Goal: Find specific page/section

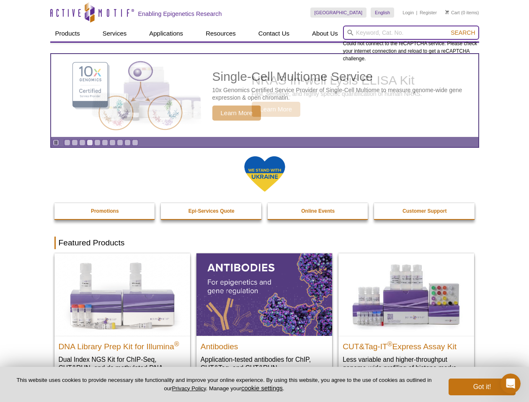
click at [411, 33] on input "search" at bounding box center [411, 33] width 136 height 14
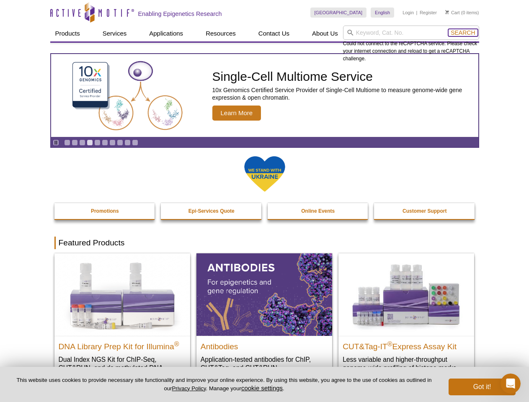
click at [463, 33] on span "Search" at bounding box center [463, 32] width 24 height 7
click at [56, 142] on icon "Pause" at bounding box center [55, 142] width 5 height 5
click at [67, 142] on link "Go to slide 1" at bounding box center [67, 143] width 6 height 6
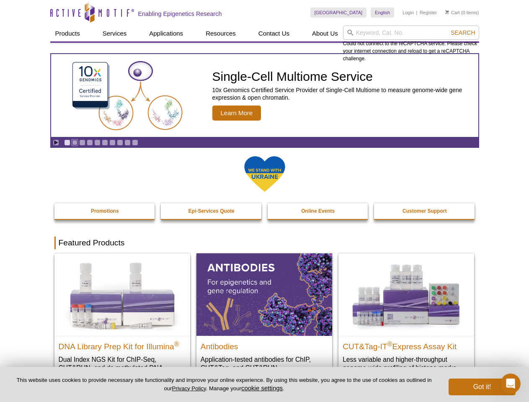
click at [75, 142] on link "Go to slide 2" at bounding box center [75, 143] width 6 height 6
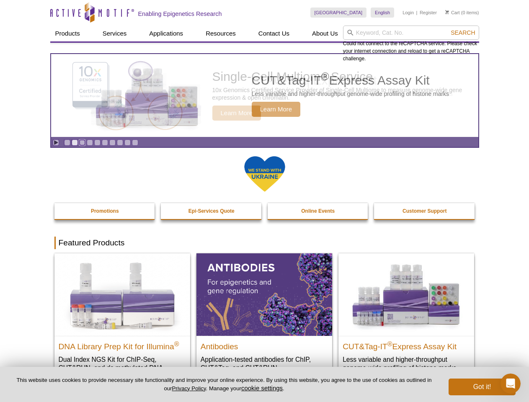
click at [82, 142] on link "Go to slide 3" at bounding box center [82, 143] width 6 height 6
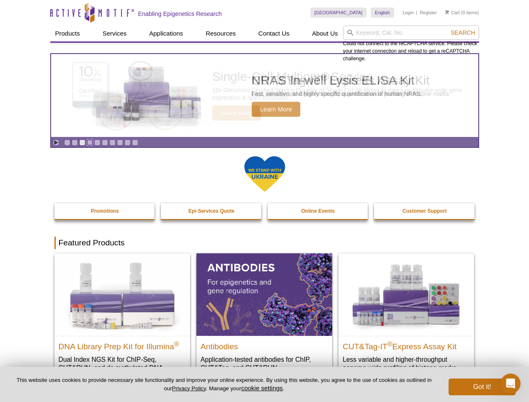
click at [90, 142] on link "Go to slide 4" at bounding box center [90, 143] width 6 height 6
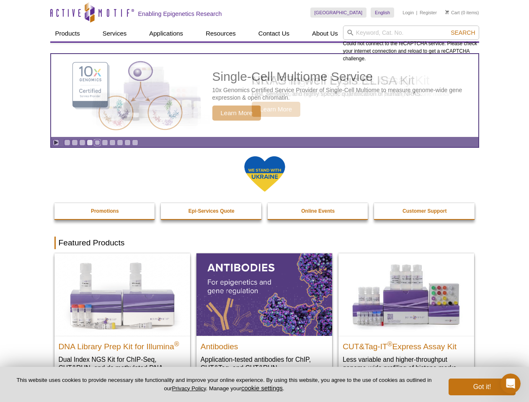
click at [97, 142] on link "Go to slide 5" at bounding box center [97, 143] width 6 height 6
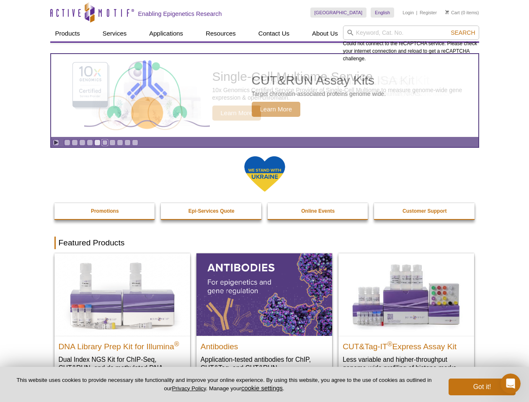
click at [105, 142] on link "Go to slide 6" at bounding box center [105, 143] width 6 height 6
click at [112, 142] on link "Go to slide 7" at bounding box center [112, 143] width 6 height 6
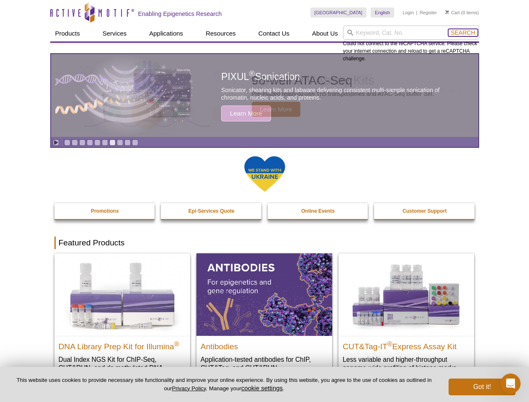
click at [463, 33] on span "Search" at bounding box center [463, 32] width 24 height 7
